Goal: Task Accomplishment & Management: Understand process/instructions

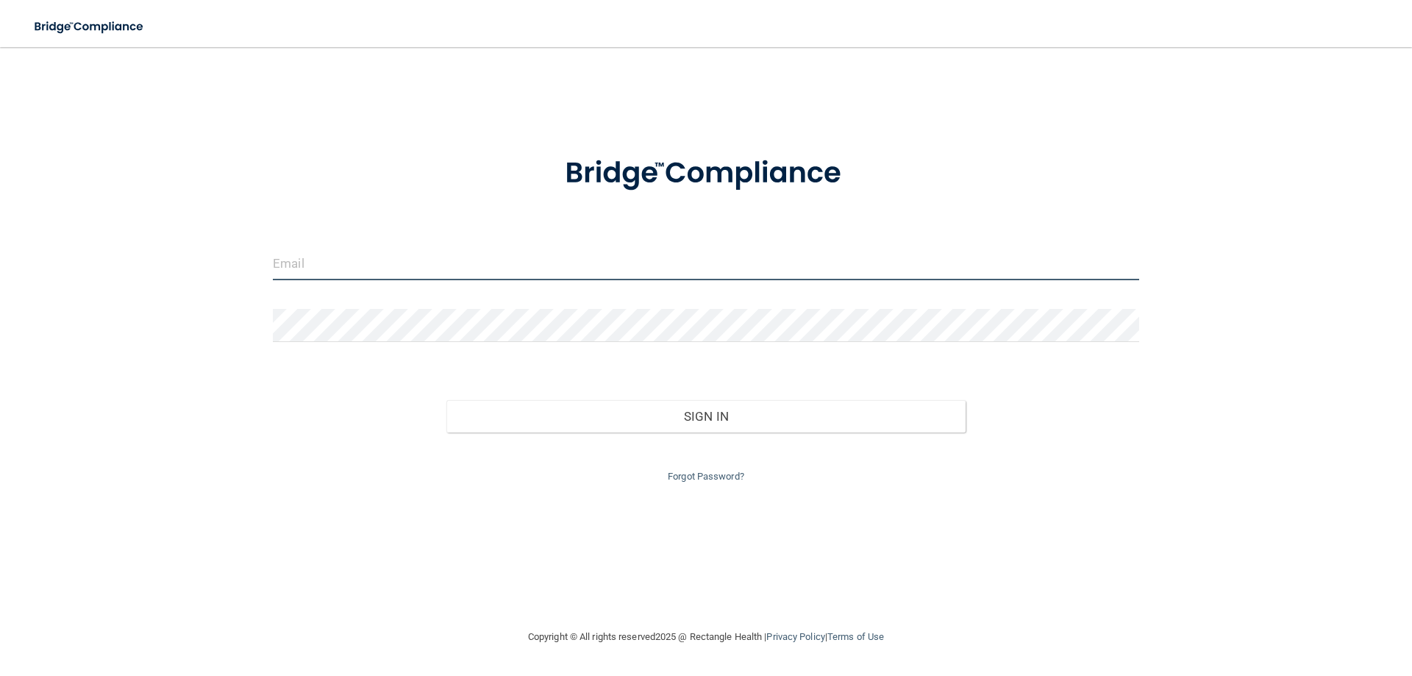
type input "sharonmickevichwos@gmail.com"
drag, startPoint x: 513, startPoint y: 264, endPoint x: 90, endPoint y: 255, distance: 423.6
click at [151, 266] on div "sharonmickevichwos@gmail.com Invalid email/password. You don't have permission …" at bounding box center [705, 338] width 1353 height 552
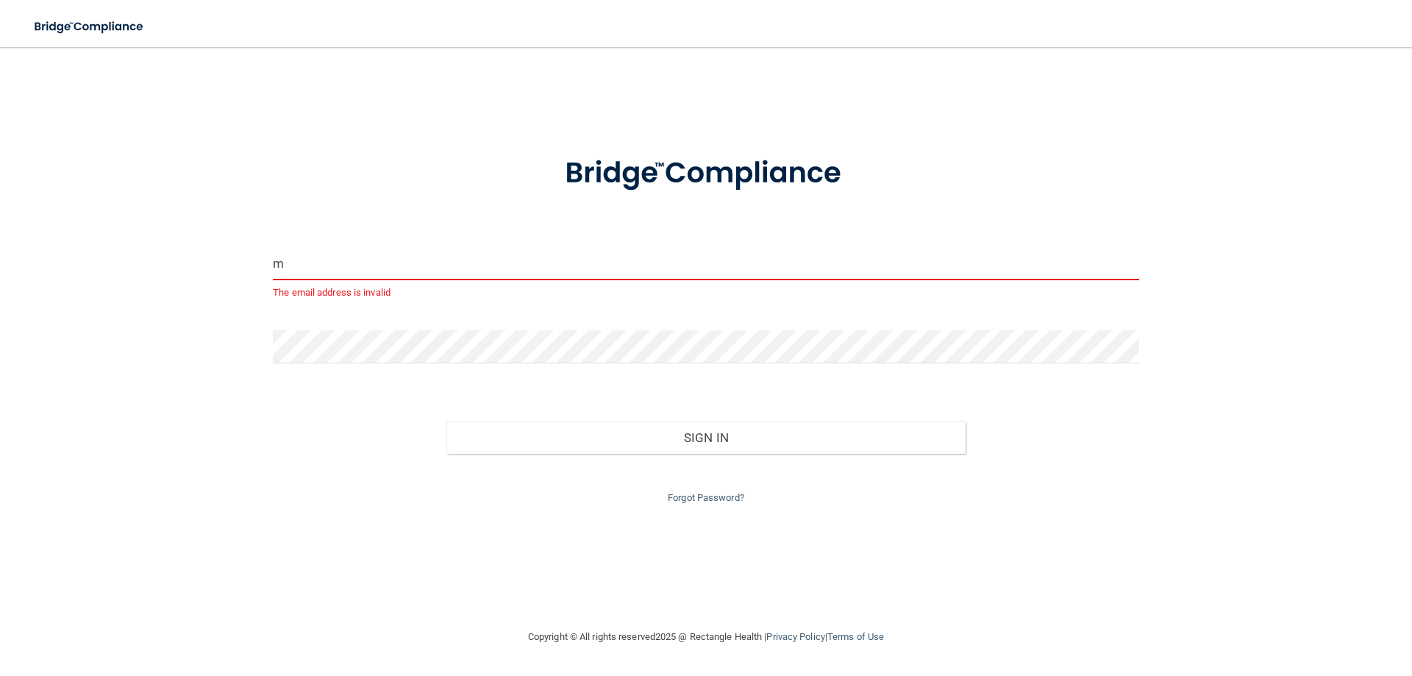
type input "[PERSON_NAME][EMAIL_ADDRESS][DOMAIN_NAME]"
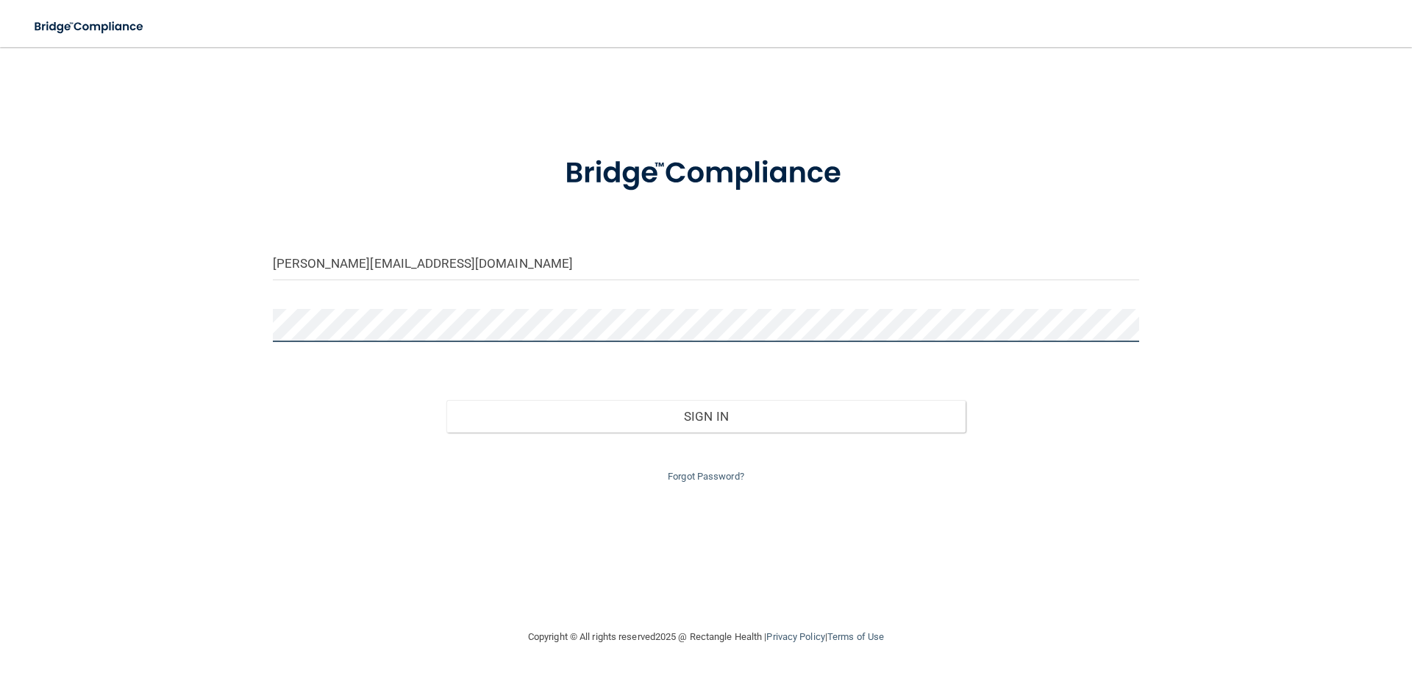
click at [0, 322] on main "maria.gomez2000111@gmail.com Invalid email/password. You don't have permission …" at bounding box center [706, 361] width 1412 height 629
click at [446, 400] on button "Sign In" at bounding box center [706, 416] width 520 height 32
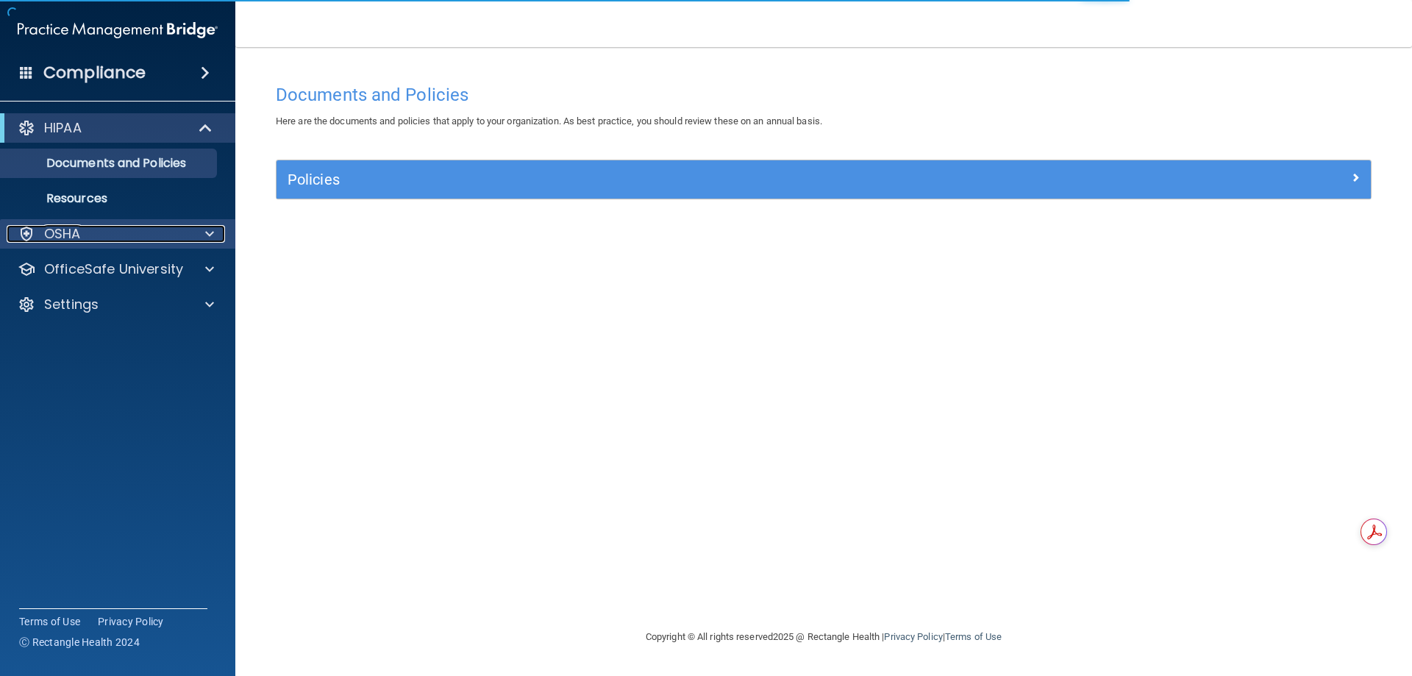
click at [85, 232] on div "OSHA" at bounding box center [98, 234] width 182 height 18
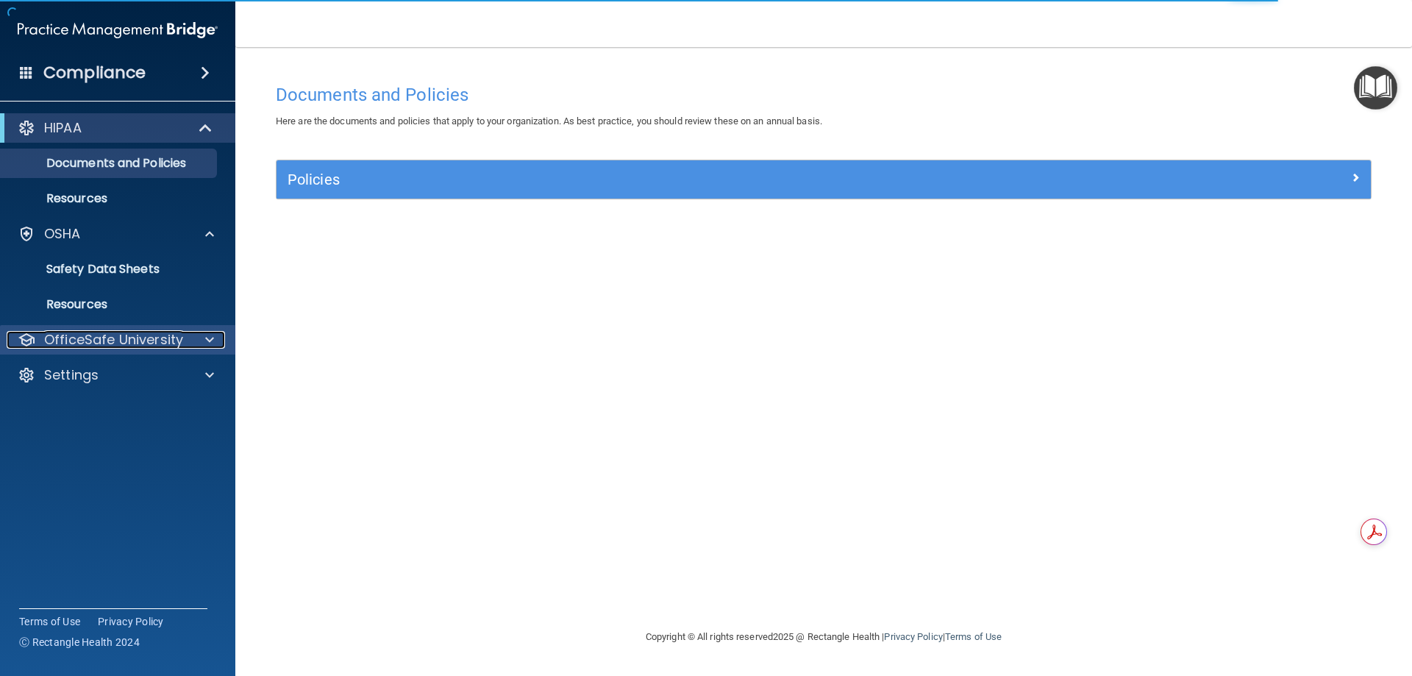
click at [109, 336] on p "OfficeSafe University" at bounding box center [113, 340] width 139 height 18
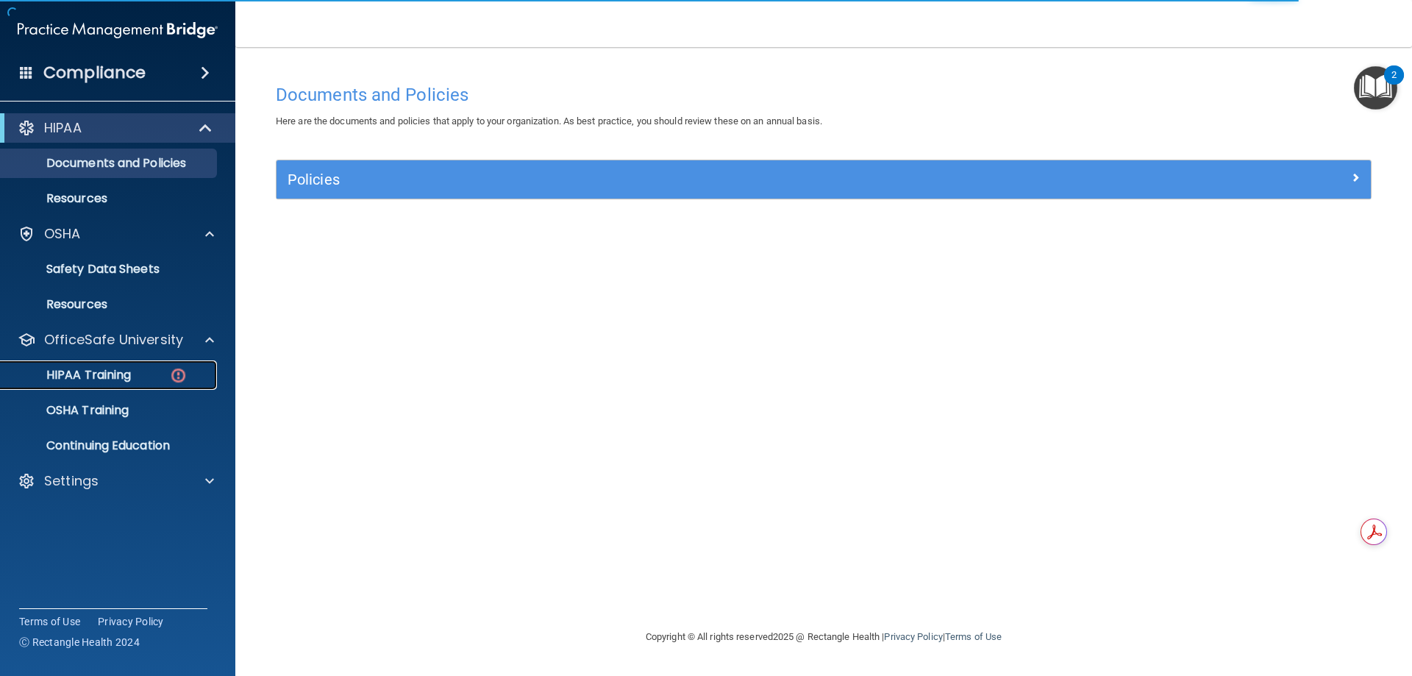
click at [104, 368] on p "HIPAA Training" at bounding box center [70, 375] width 121 height 15
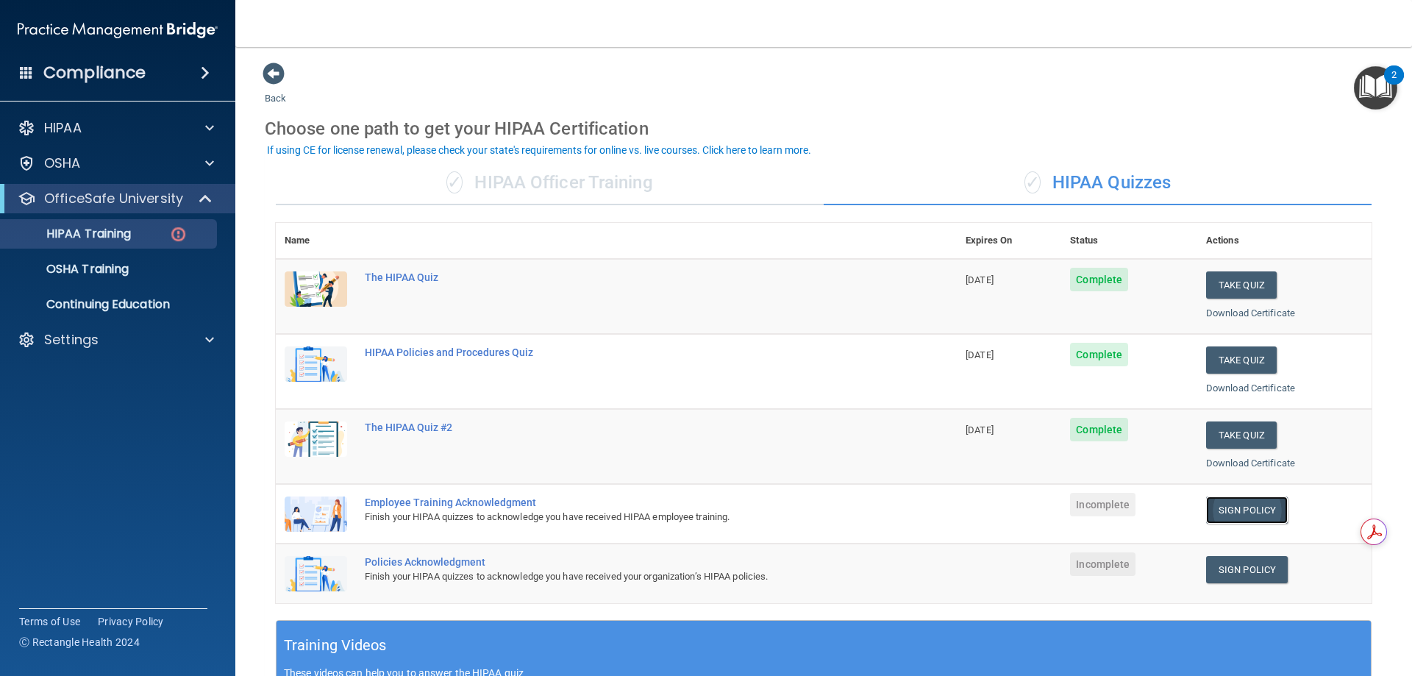
click at [1229, 506] on link "Sign Policy" at bounding box center [1247, 509] width 82 height 27
click at [1222, 563] on link "Sign Policy" at bounding box center [1247, 569] width 82 height 27
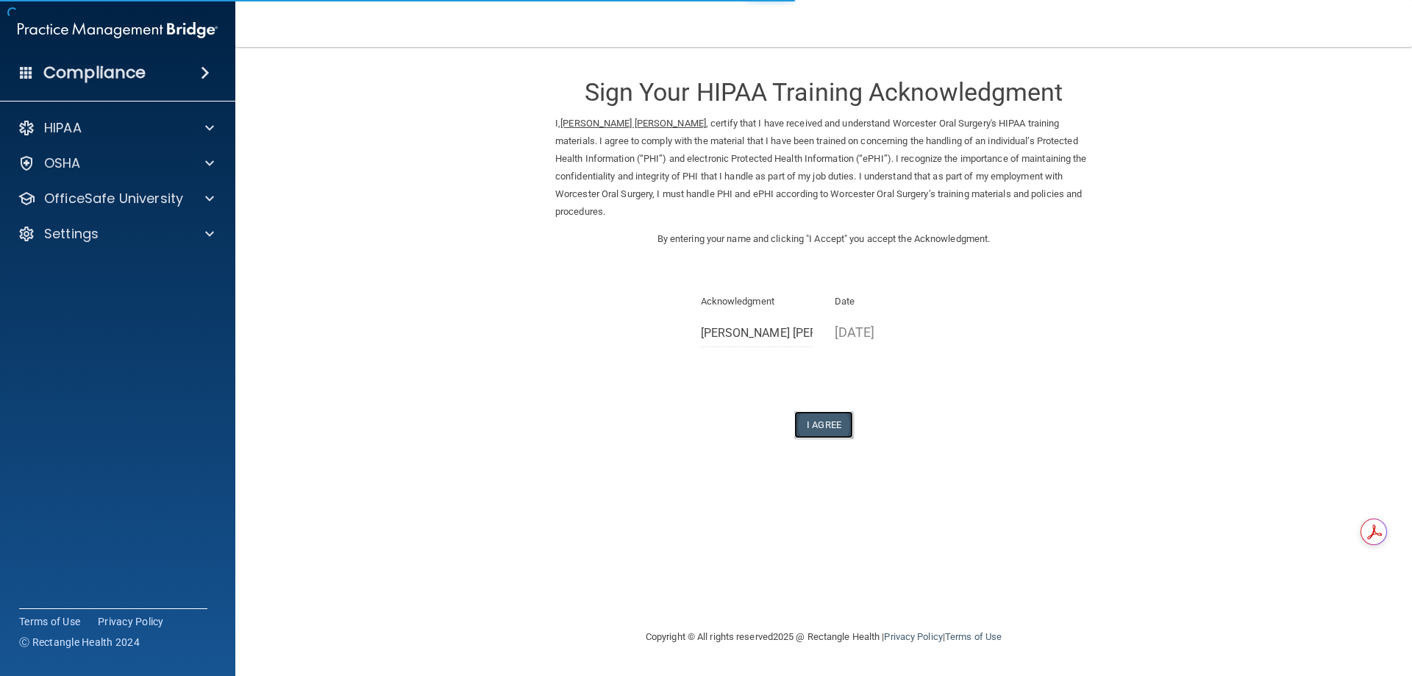
click at [823, 422] on button "I Agree" at bounding box center [823, 424] width 59 height 27
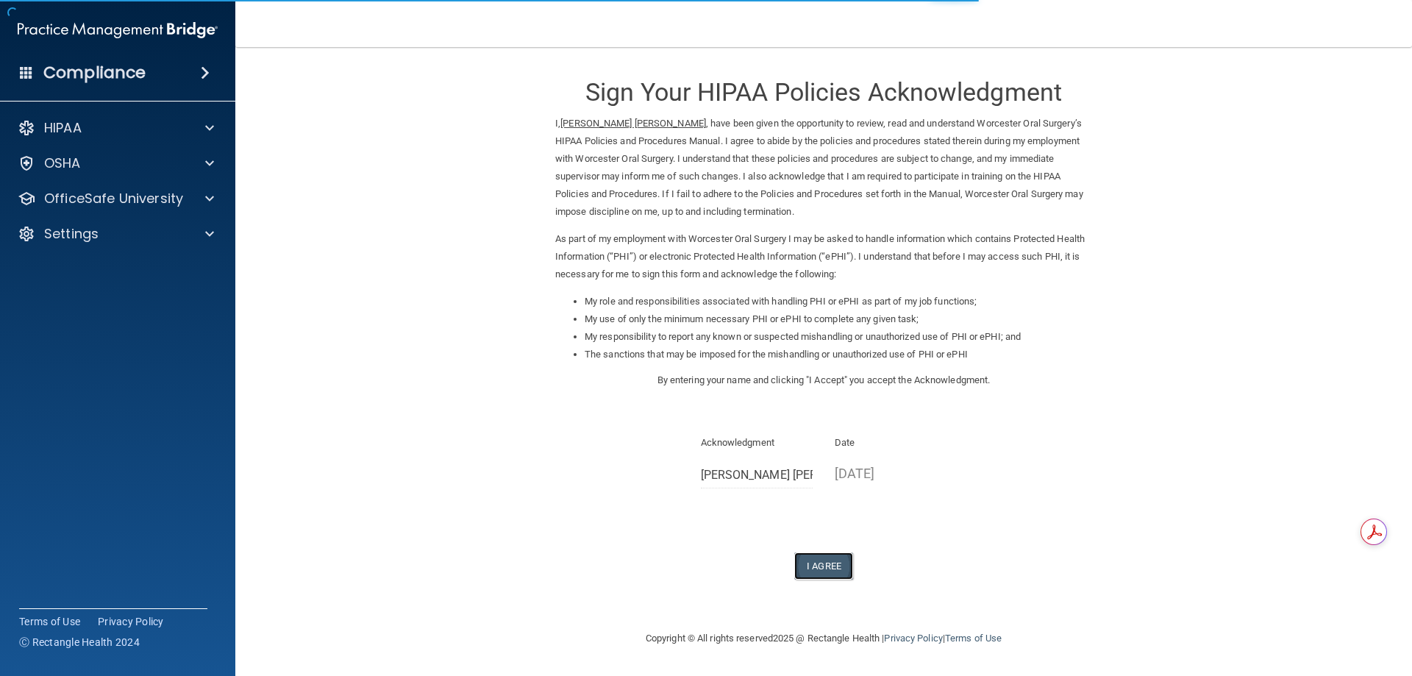
click at [830, 559] on button "I Agree" at bounding box center [823, 565] width 59 height 27
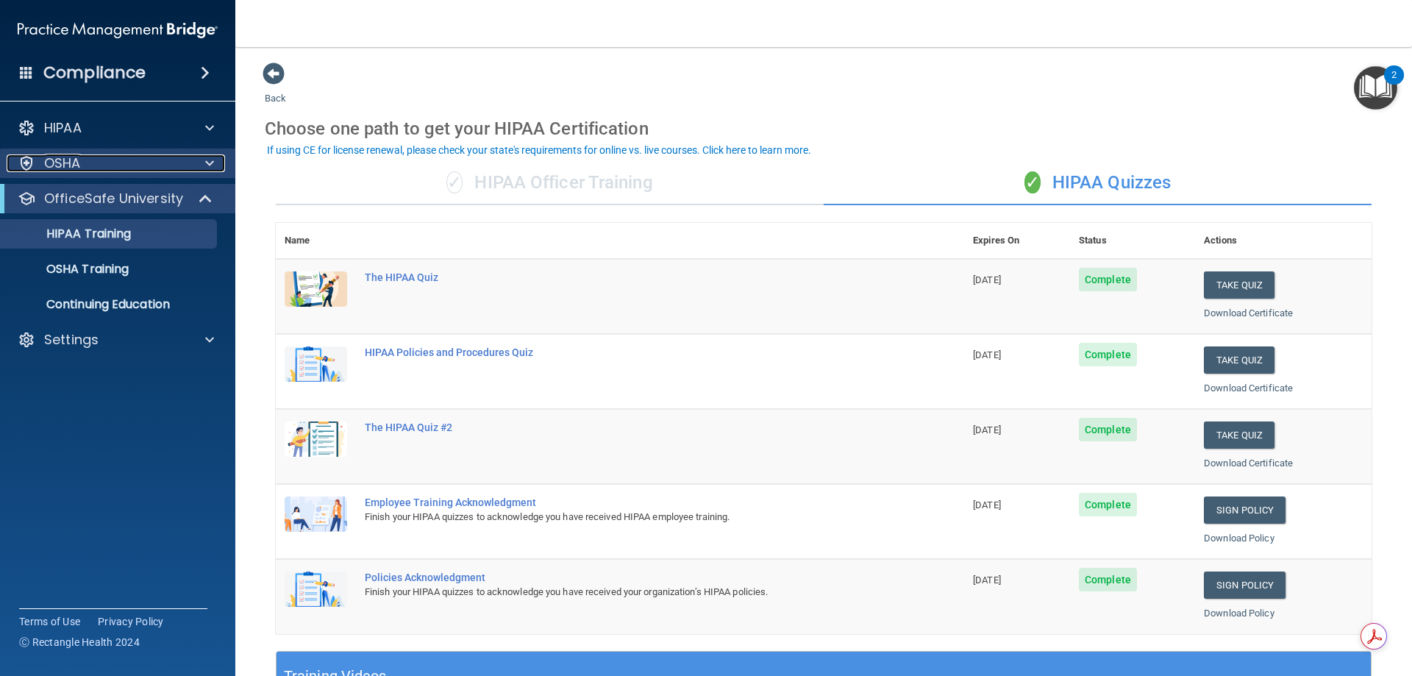
click at [54, 166] on p "OSHA" at bounding box center [62, 163] width 37 height 18
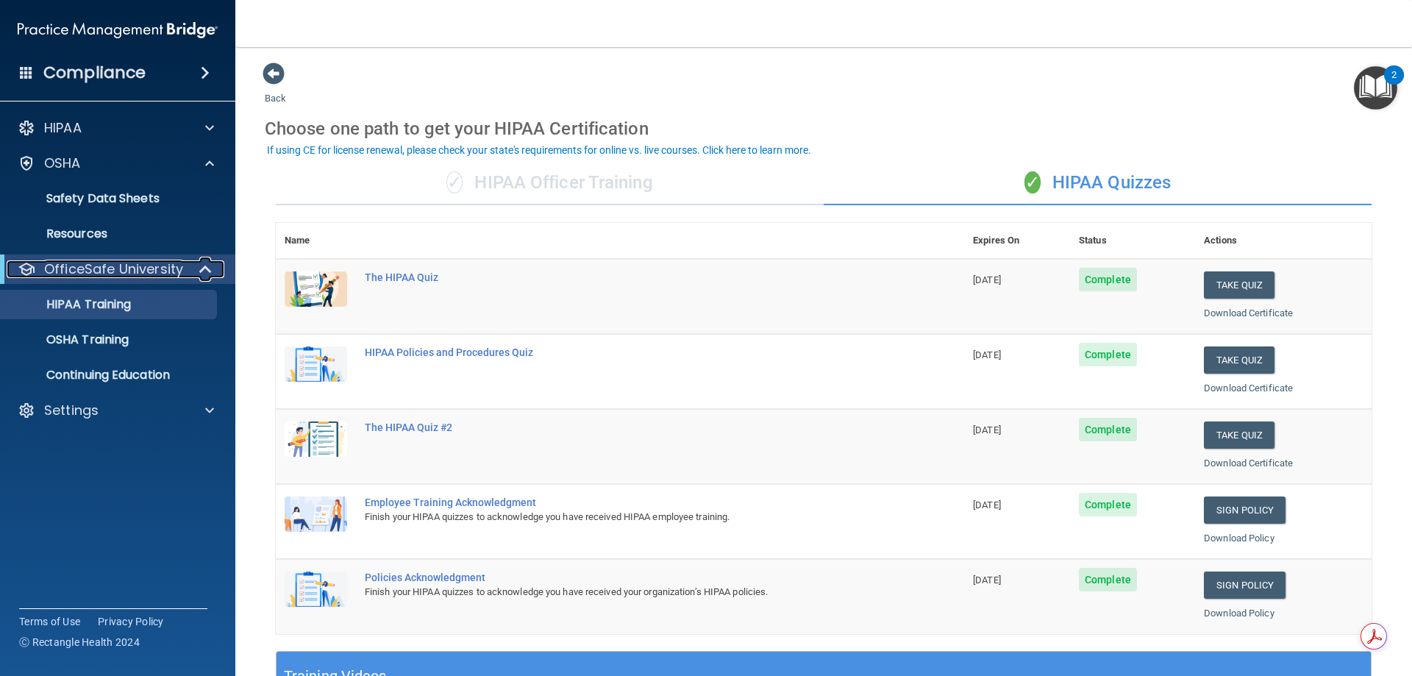
click at [68, 274] on p "OfficeSafe University" at bounding box center [113, 269] width 139 height 18
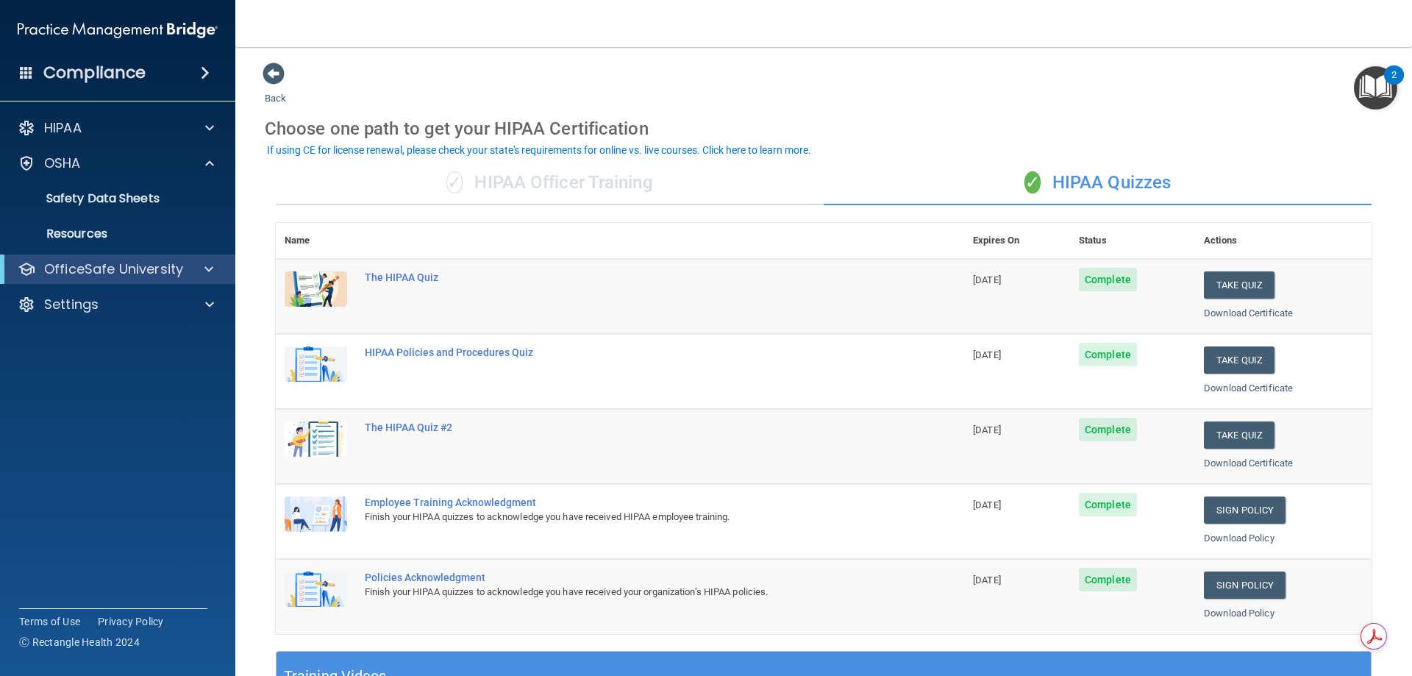
click at [144, 279] on div "OfficeSafe University" at bounding box center [117, 268] width 235 height 29
click at [146, 165] on div "OSHA" at bounding box center [98, 163] width 182 height 18
